Goal: Task Accomplishment & Management: Use online tool/utility

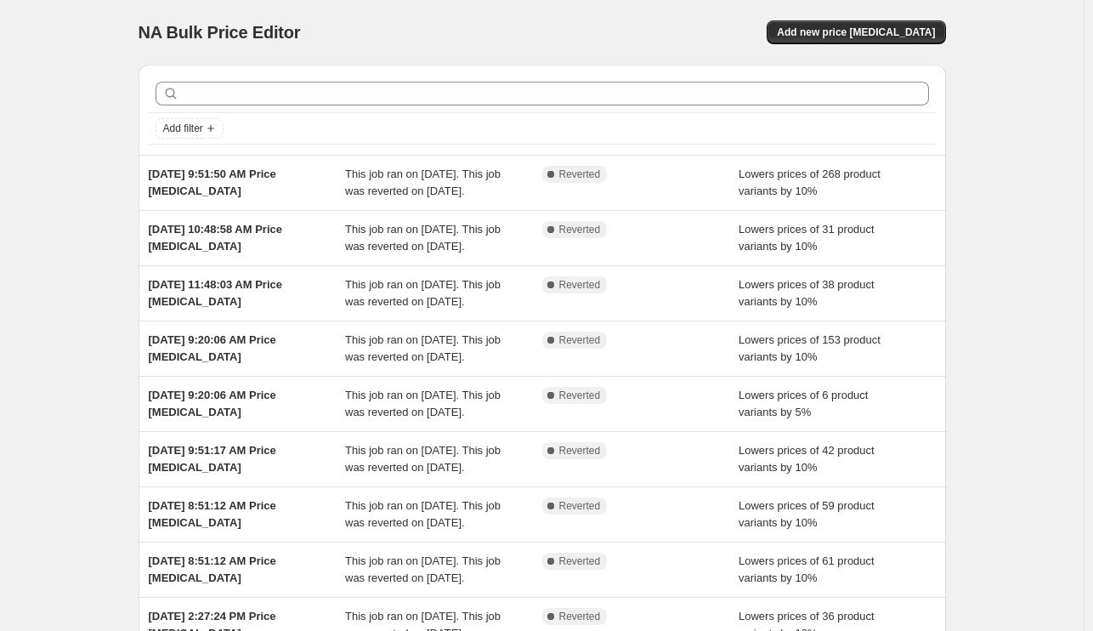
drag, startPoint x: 889, startPoint y: 34, endPoint x: 1026, endPoint y: 73, distance: 142.3
click at [1026, 73] on div "NA Bulk Price Editor. This page is ready NA Bulk Price Editor Add new price [ME…" at bounding box center [541, 437] width 1083 height 875
click at [882, 29] on span "Add new price [MEDICAL_DATA]" at bounding box center [856, 32] width 158 height 14
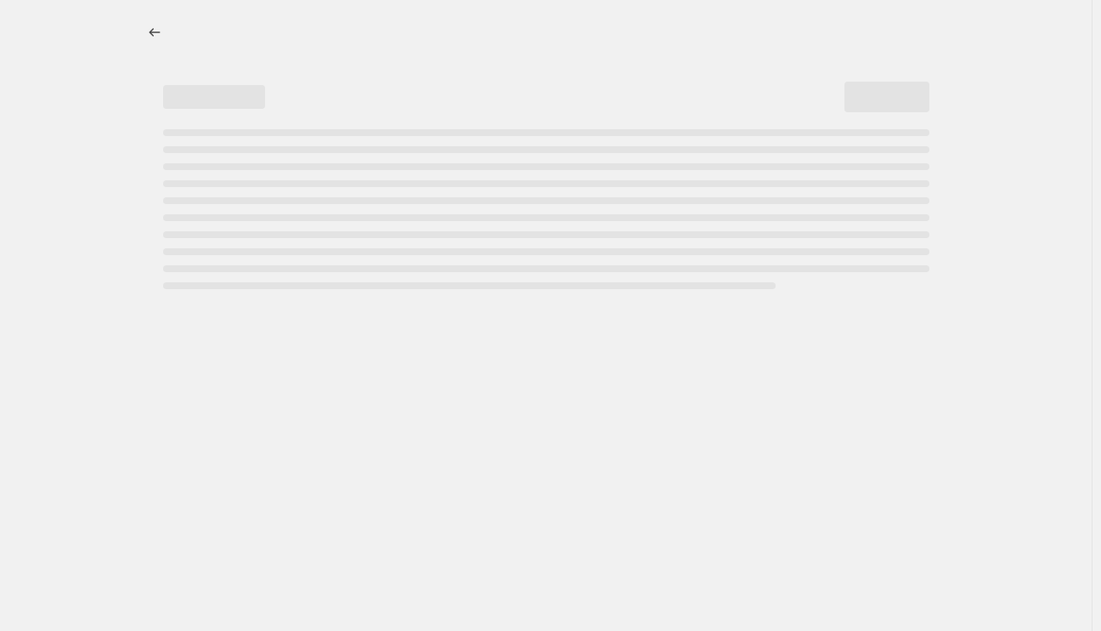
select select "percentage"
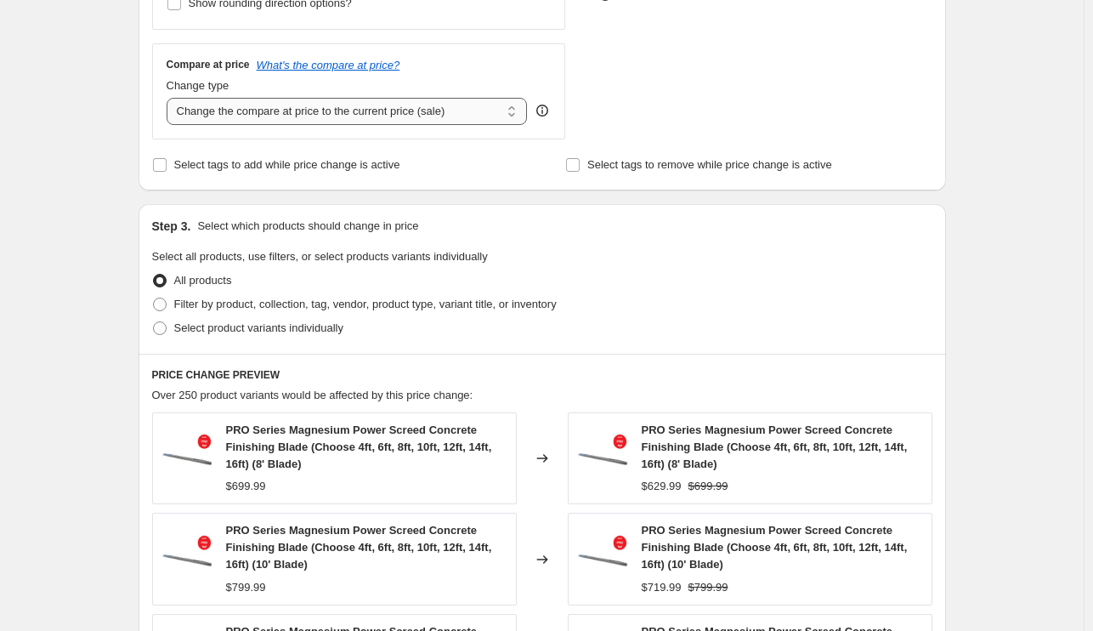
scroll to position [591, 0]
click at [266, 335] on span "Select product variants individually" at bounding box center [258, 327] width 169 height 17
click at [154, 321] on input "Select product variants individually" at bounding box center [153, 320] width 1 height 1
radio input "true"
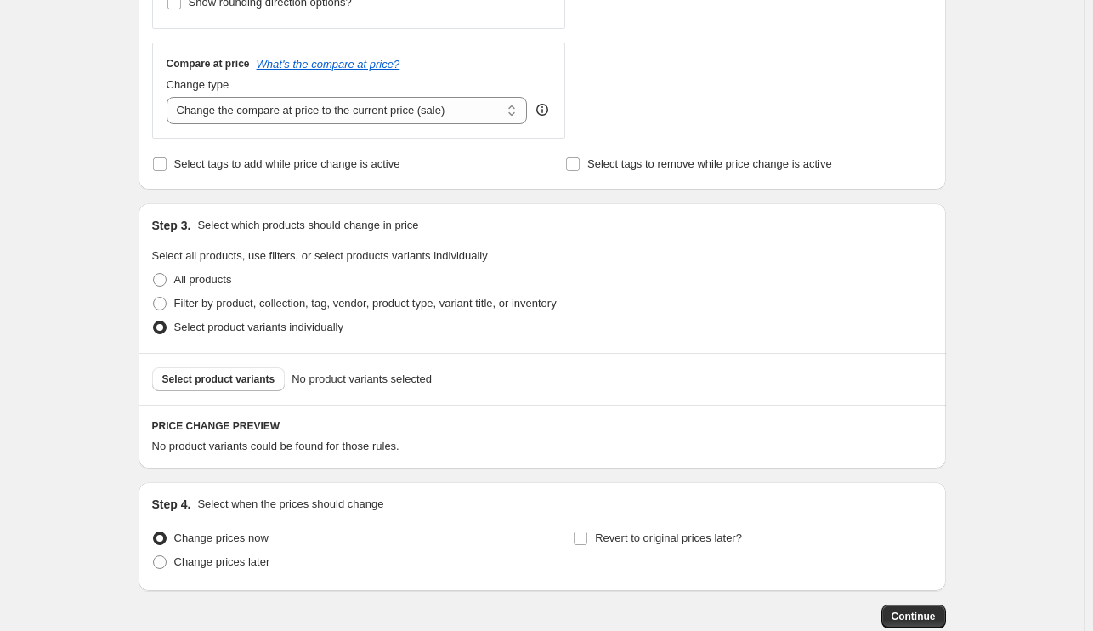
scroll to position [693, 0]
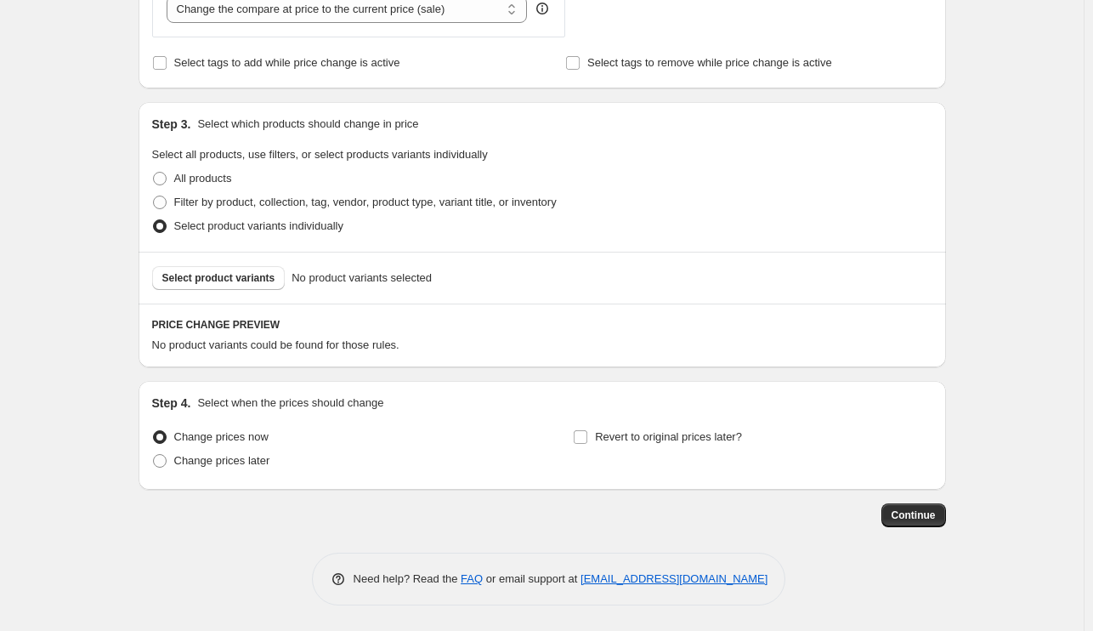
click at [261, 298] on div "Select product variants No product variants selected" at bounding box center [542, 278] width 807 height 52
click at [244, 272] on span "Select product variants" at bounding box center [218, 278] width 113 height 14
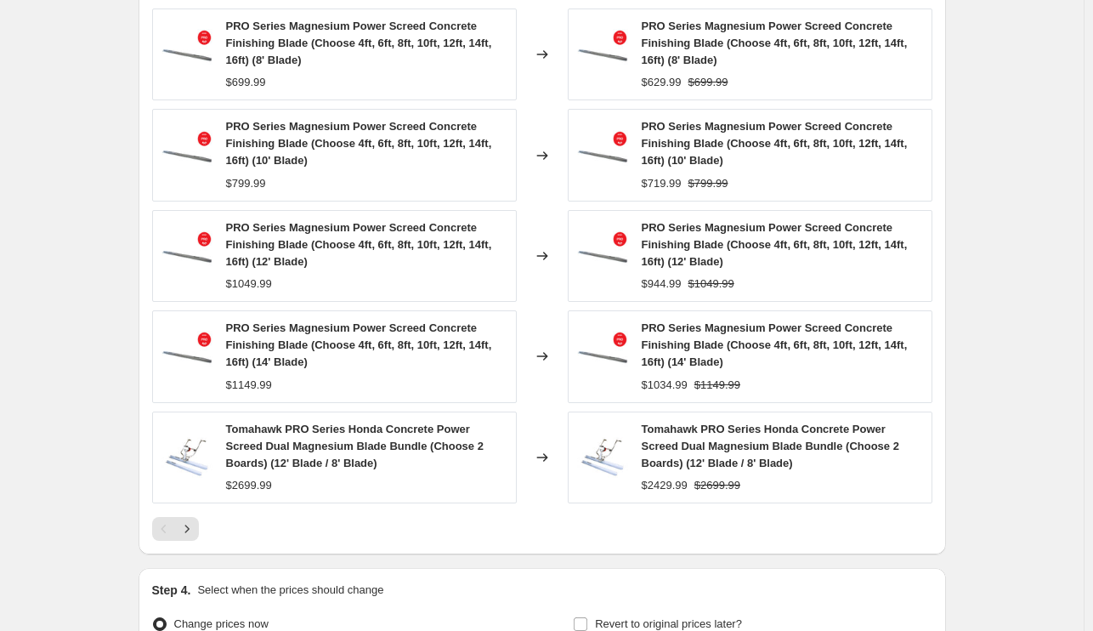
scroll to position [1233, 0]
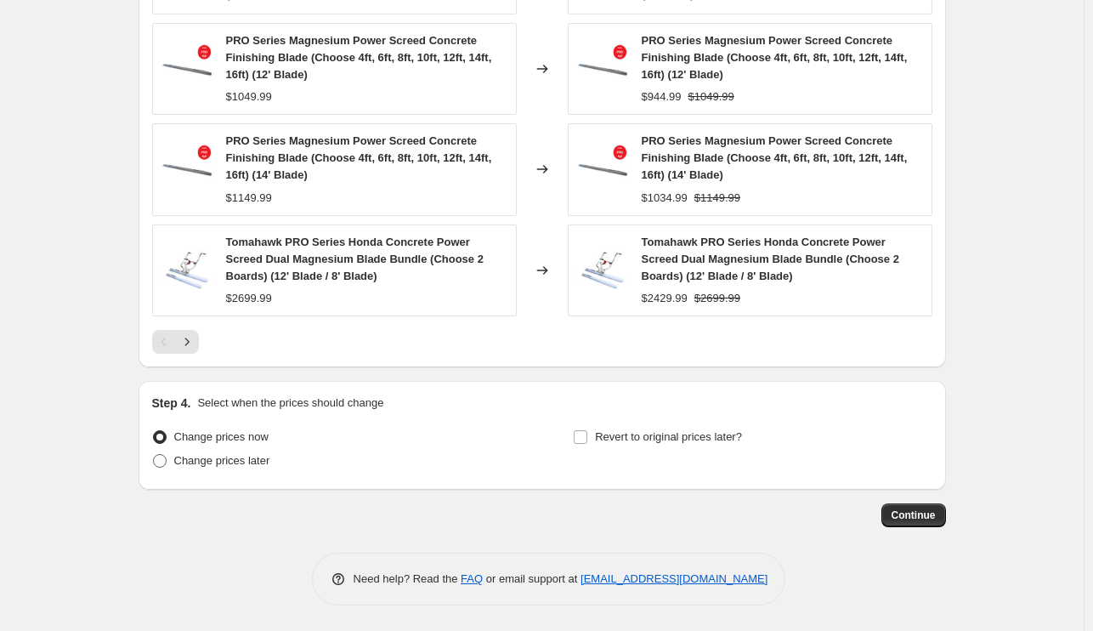
click at [234, 454] on span "Change prices later" at bounding box center [222, 460] width 96 height 13
click at [154, 454] on input "Change prices later" at bounding box center [153, 454] width 1 height 1
radio input "true"
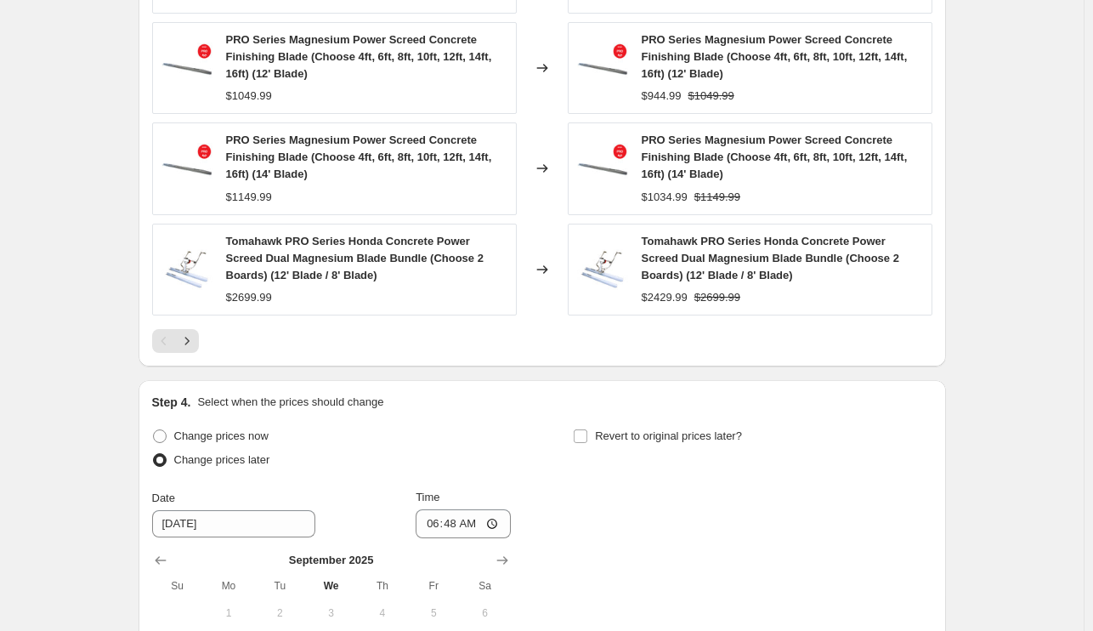
scroll to position [1524, 0]
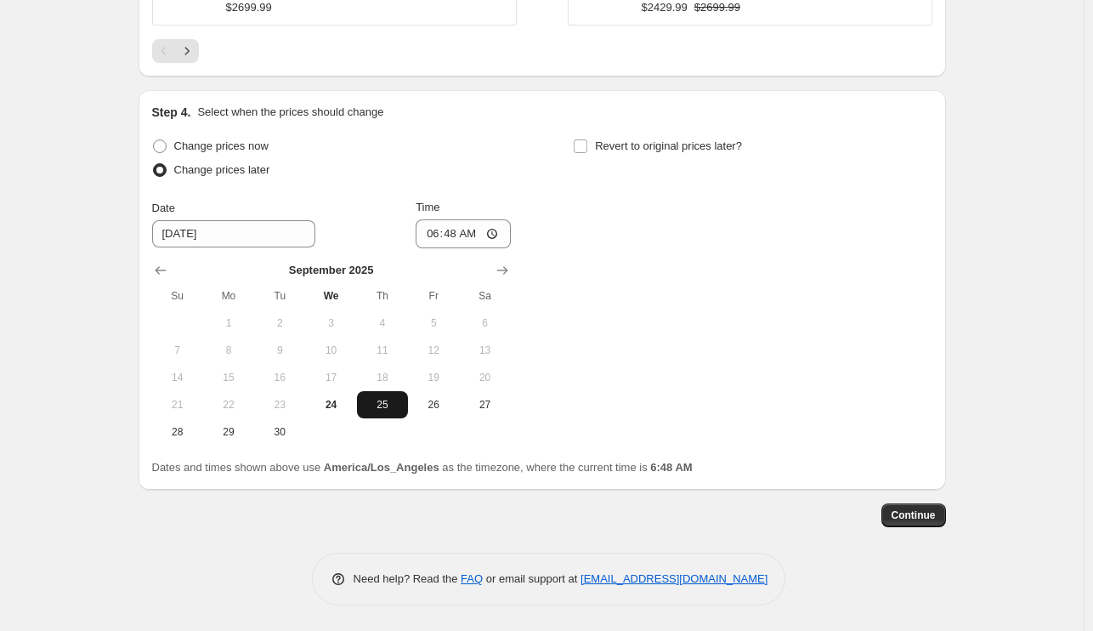
click at [387, 408] on span "25" at bounding box center [382, 405] width 37 height 14
click at [440, 229] on input "06:48" at bounding box center [463, 233] width 95 height 29
type input "00:00"
click at [765, 345] on div "Change prices now Change prices later Date [DATE] Time 00:00 [DATE] Su Mo Tu We…" at bounding box center [542, 289] width 780 height 311
click at [940, 520] on button "Continue" at bounding box center [913, 515] width 65 height 24
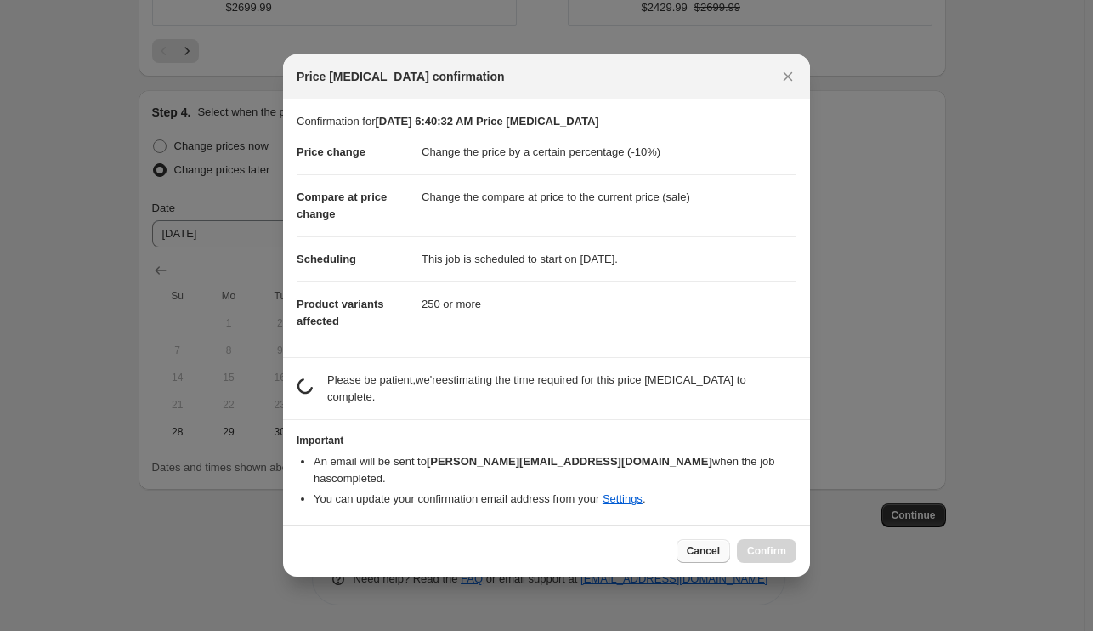
click at [698, 540] on div "Price [MEDICAL_DATA] confirmation Confirmation for [DATE] 6:40:32 AM Price [MED…" at bounding box center [546, 314] width 527 height 521
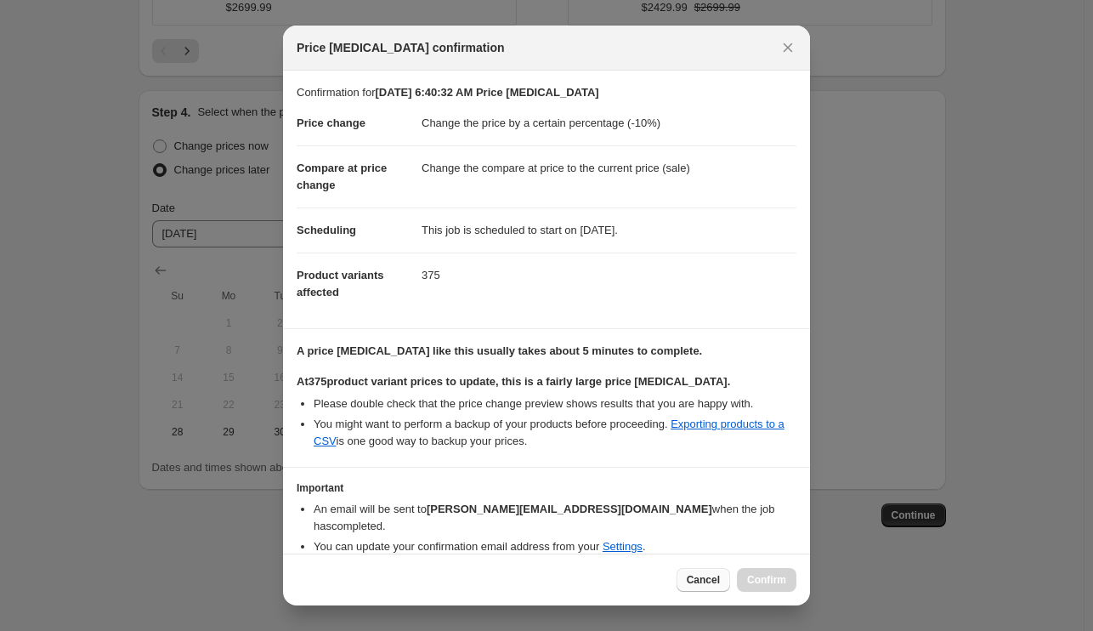
click at [703, 589] on button "Cancel" at bounding box center [703, 580] width 54 height 24
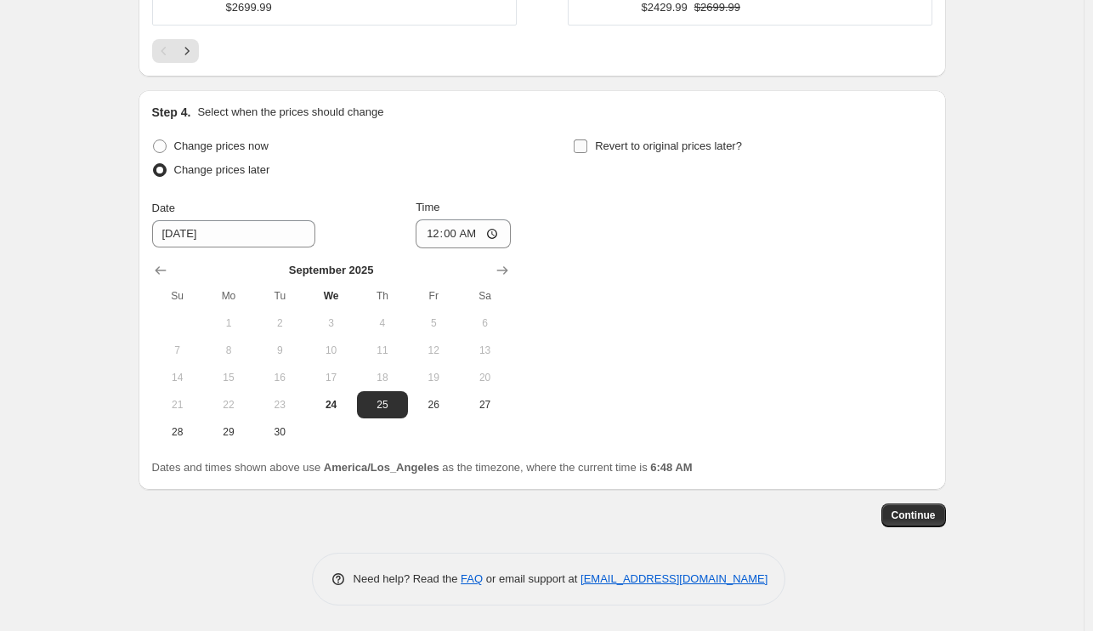
click at [659, 148] on span "Revert to original prices later?" at bounding box center [668, 145] width 147 height 13
click at [587, 148] on input "Revert to original prices later?" at bounding box center [581, 146] width 14 height 14
checkbox input "true"
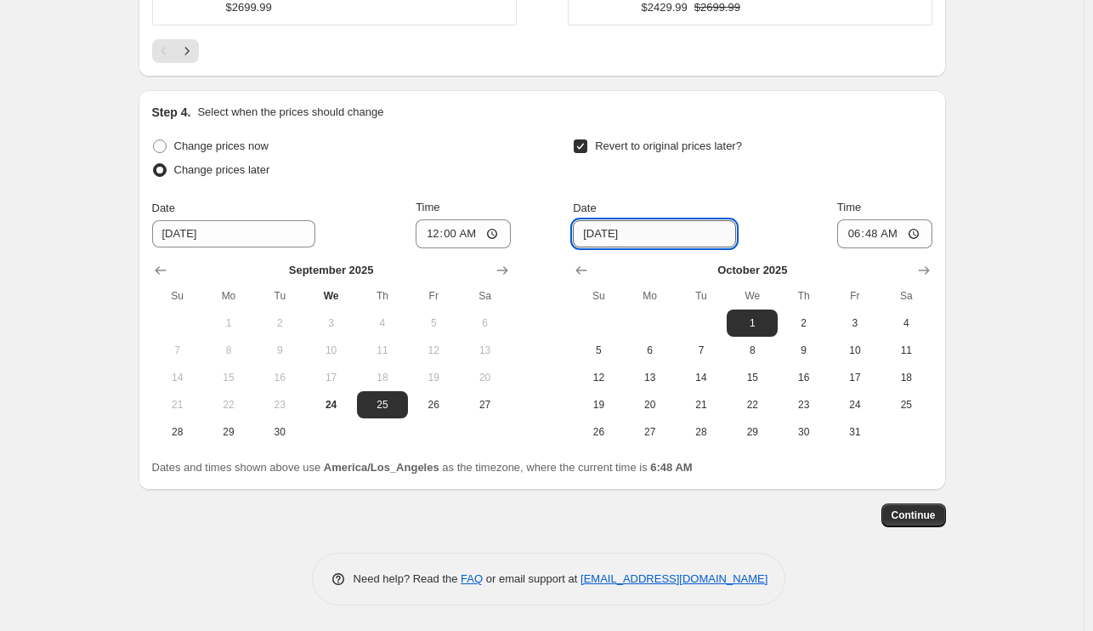
click at [672, 235] on input "[DATE]" at bounding box center [654, 233] width 163 height 27
click at [292, 442] on button "30" at bounding box center [279, 431] width 51 height 27
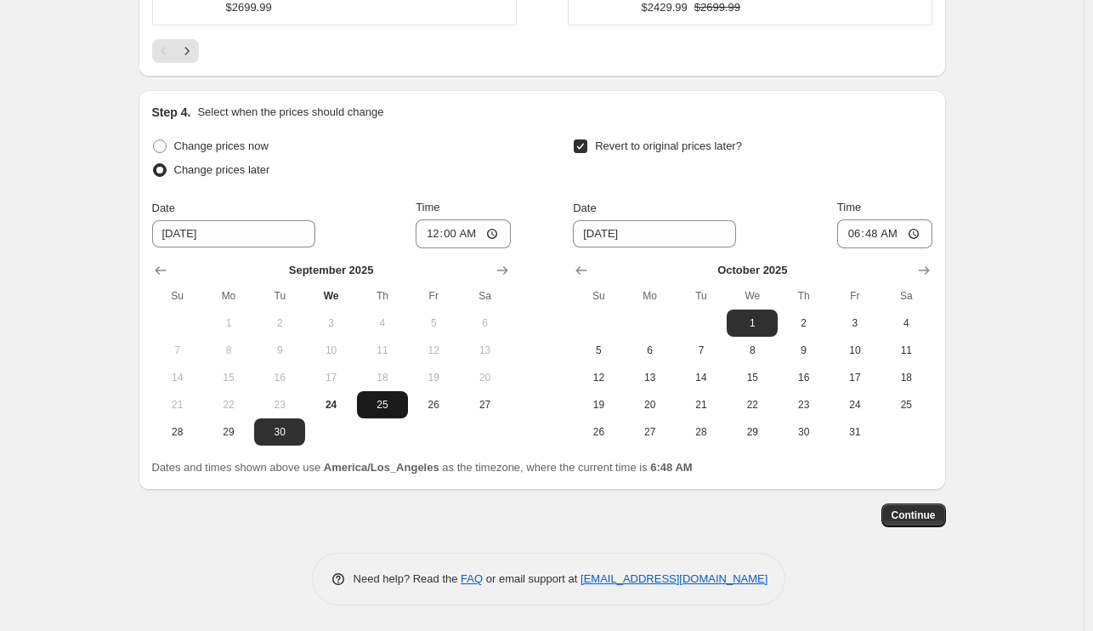
click at [394, 407] on span "25" at bounding box center [382, 405] width 37 height 14
type input "[DATE]"
click at [590, 272] on icon "Show previous month, September 2025" at bounding box center [581, 270] width 17 height 17
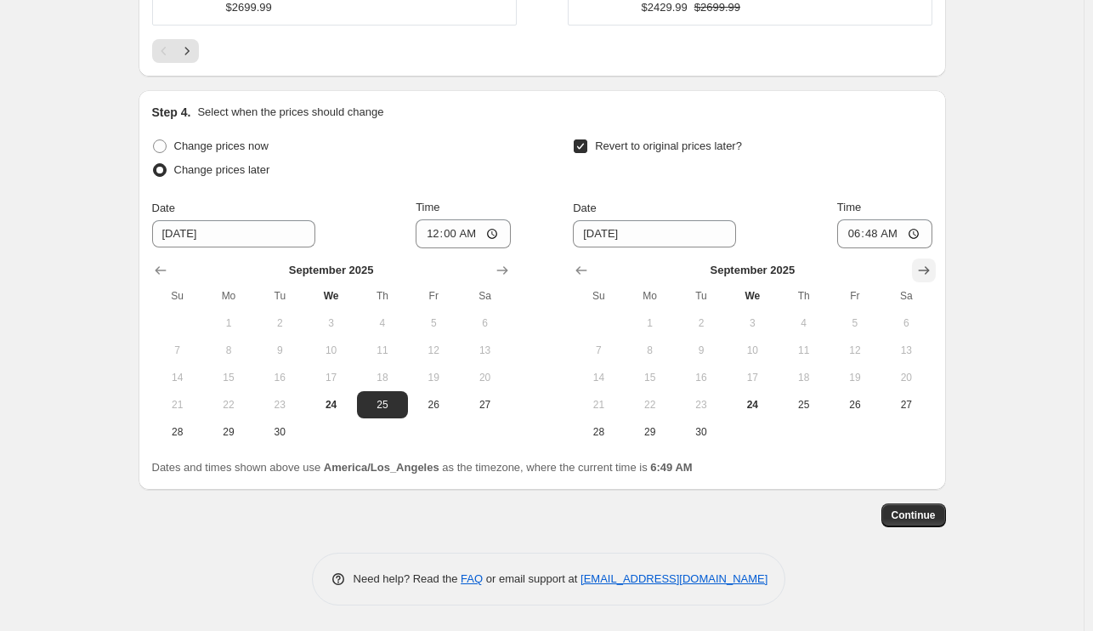
click at [928, 265] on icon "Show next month, October 2025" at bounding box center [923, 270] width 17 height 17
click at [771, 317] on span "1" at bounding box center [751, 323] width 37 height 14
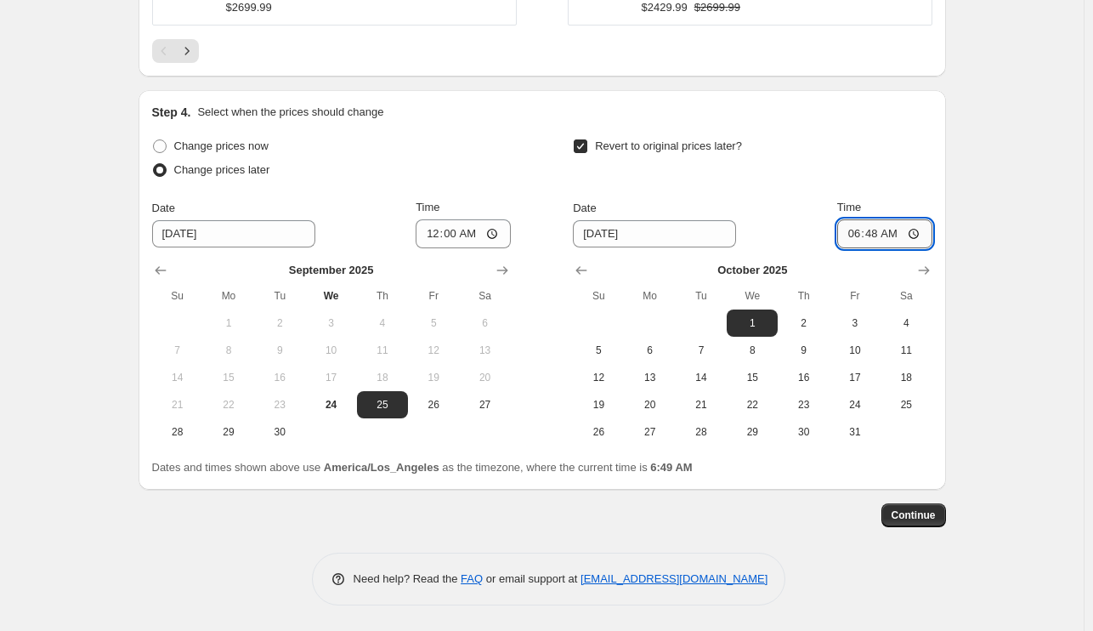
click at [850, 229] on input "06:48" at bounding box center [884, 233] width 95 height 29
type input "00:00"
click at [913, 509] on span "Continue" at bounding box center [913, 515] width 44 height 14
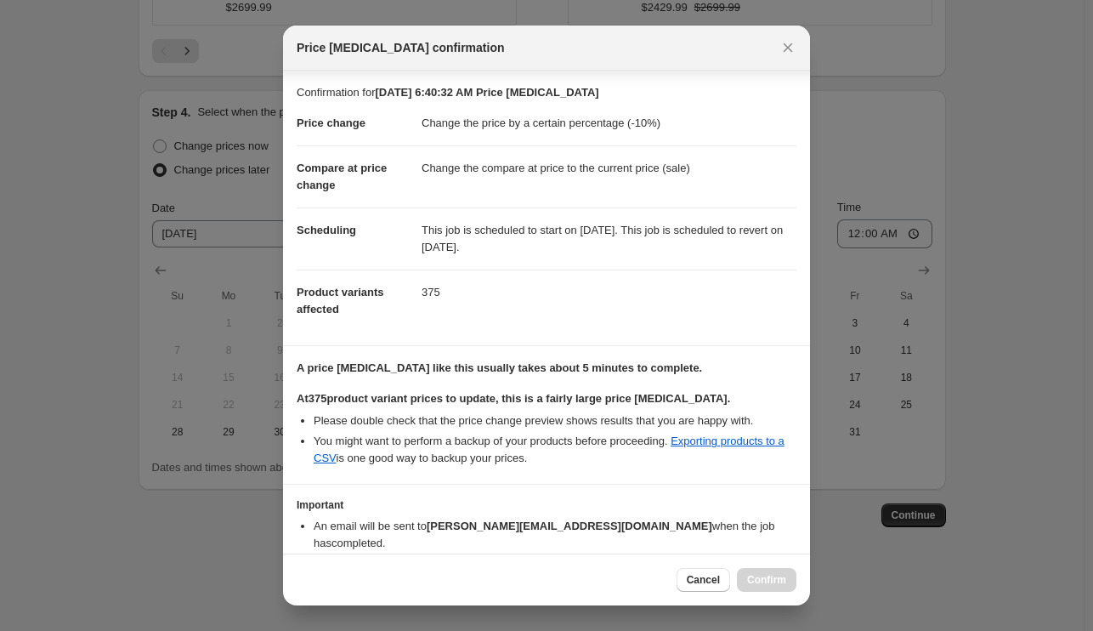
scroll to position [71, 0]
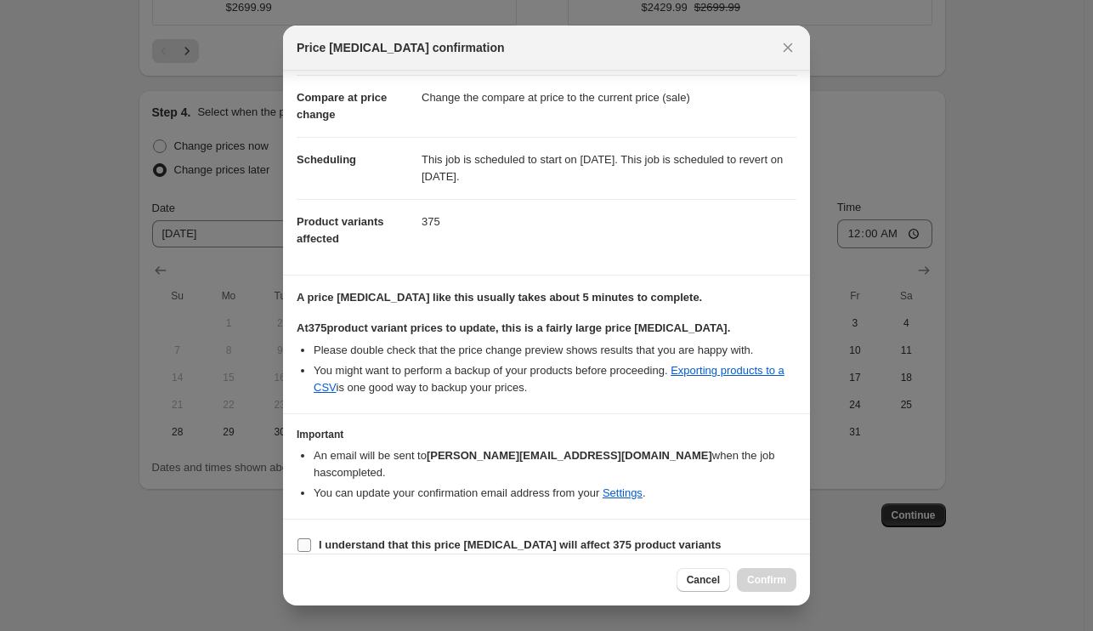
click at [308, 538] on input "I understand that this price [MEDICAL_DATA] will affect 375 product variants" at bounding box center [304, 545] width 14 height 14
checkbox input "true"
click at [761, 581] on span "Confirm" at bounding box center [766, 580] width 39 height 14
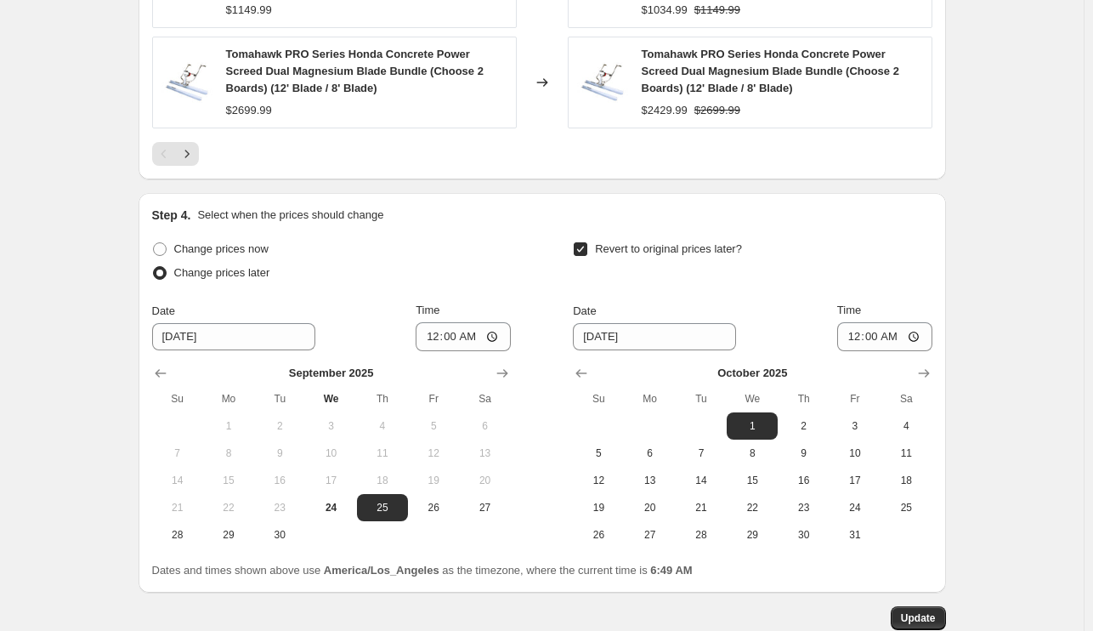
scroll to position [1627, 0]
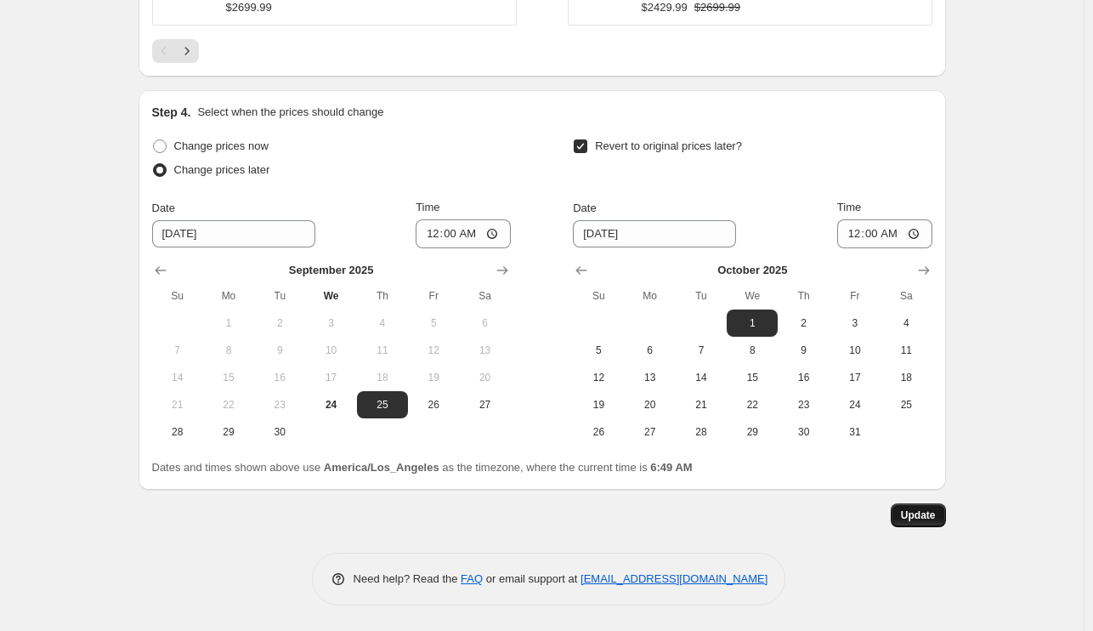
click at [933, 517] on span "Update" at bounding box center [918, 515] width 35 height 14
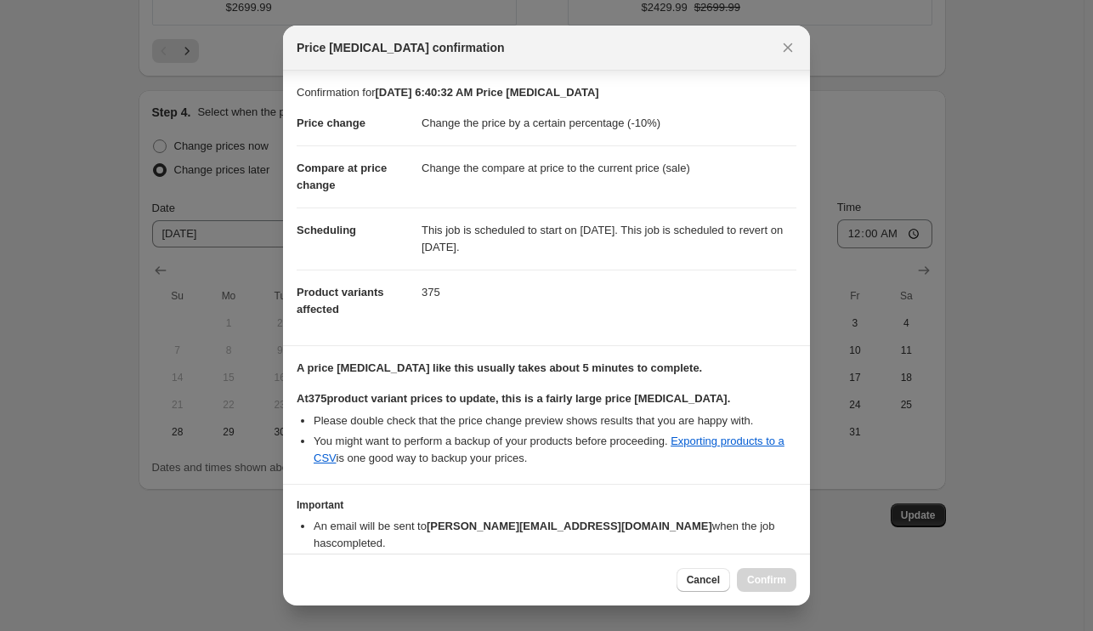
scroll to position [71, 0]
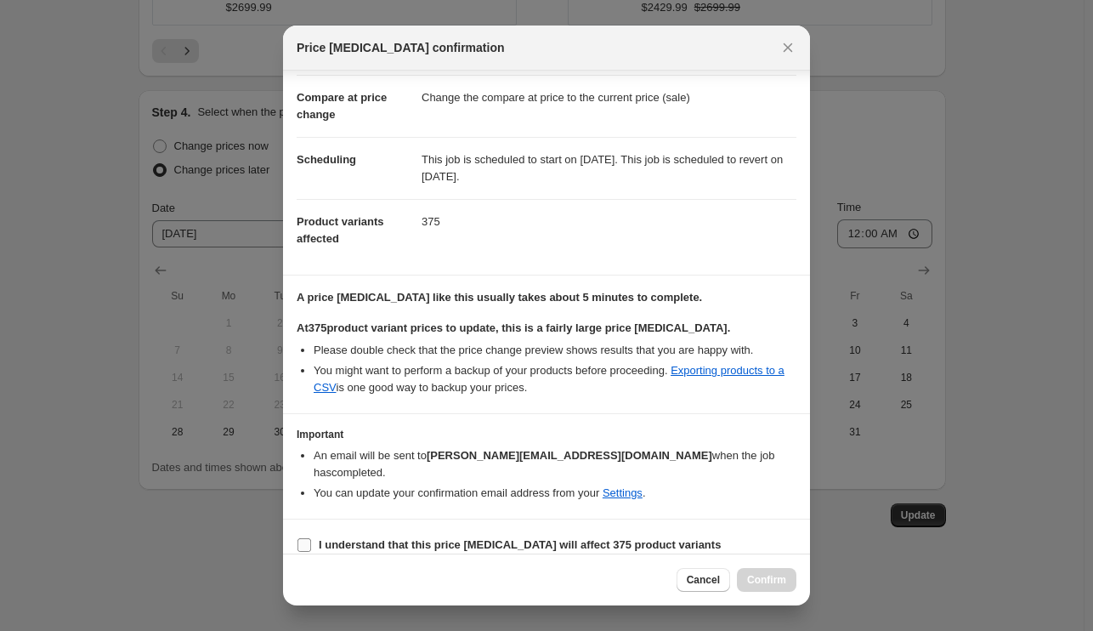
click at [491, 538] on b "I understand that this price [MEDICAL_DATA] will affect 375 product variants" at bounding box center [520, 544] width 402 height 13
click at [311, 538] on input "I understand that this price [MEDICAL_DATA] will affect 375 product variants" at bounding box center [304, 545] width 14 height 14
checkbox input "true"
click at [774, 579] on span "Confirm" at bounding box center [766, 580] width 39 height 14
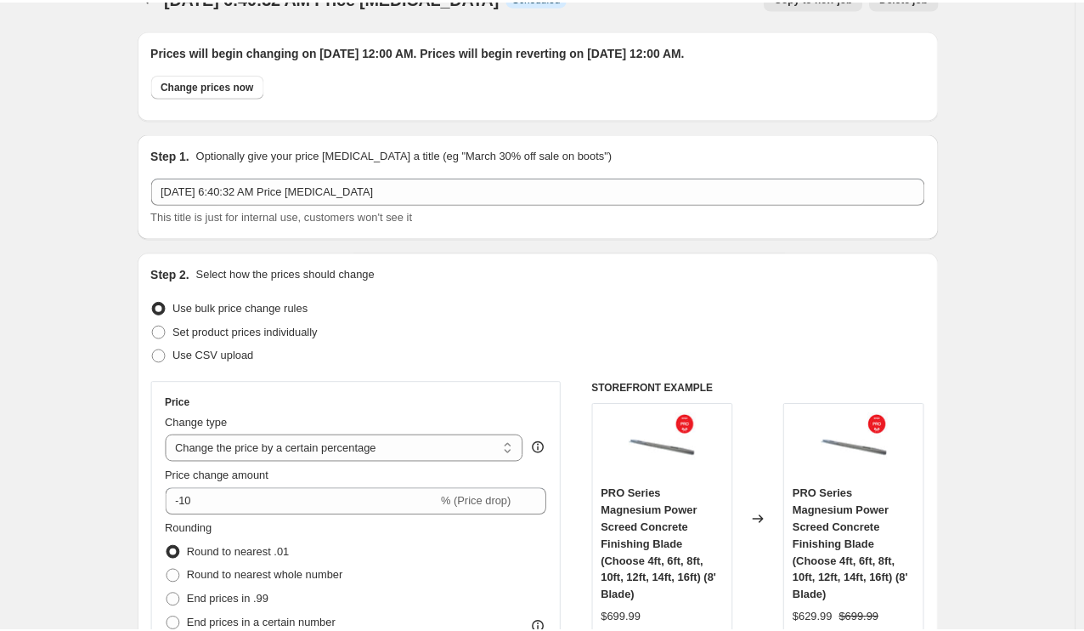
scroll to position [0, 0]
